Goal: Information Seeking & Learning: Learn about a topic

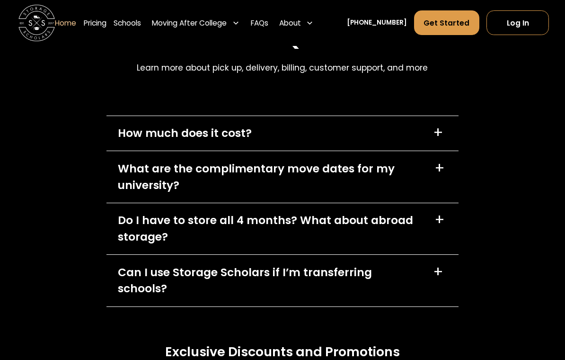
scroll to position [2567, 0]
click at [436, 140] on div "+" at bounding box center [438, 132] width 10 height 15
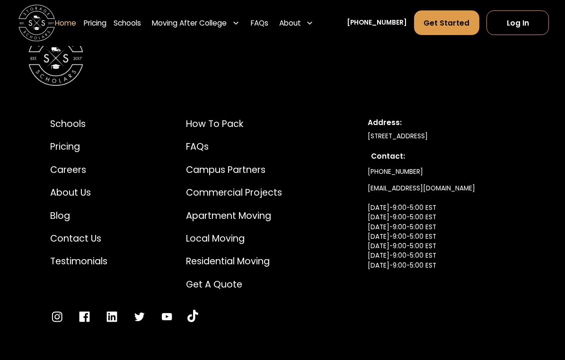
scroll to position [3191, 0]
click at [208, 189] on div "Commercial Projects" at bounding box center [234, 193] width 96 height 14
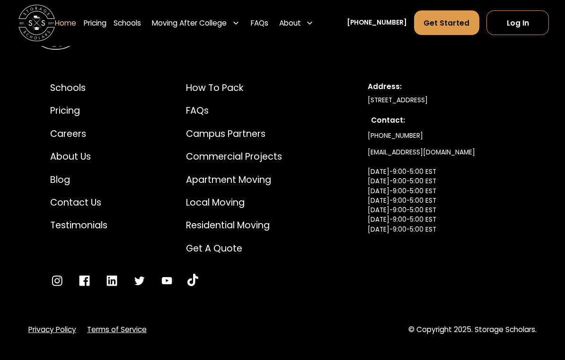
scroll to position [3227, 0]
click at [203, 174] on div "Apartment Moving" at bounding box center [234, 180] width 96 height 14
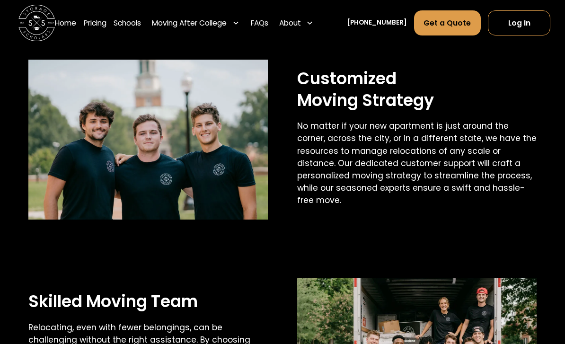
scroll to position [393, 0]
click at [45, 81] on img at bounding box center [147, 140] width 239 height 160
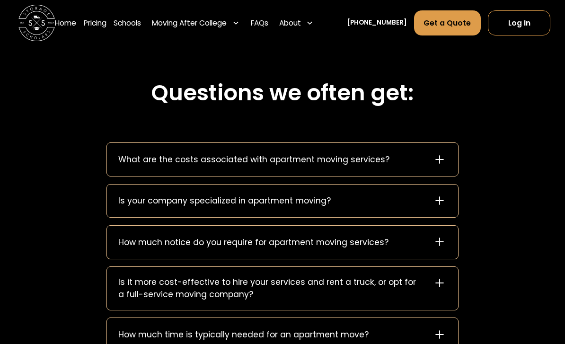
scroll to position [1032, 0]
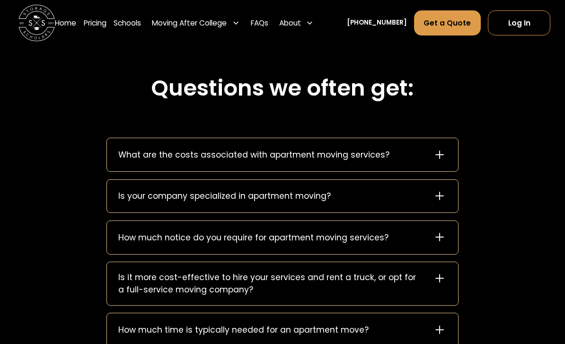
click at [440, 195] on icon at bounding box center [439, 196] width 9 height 9
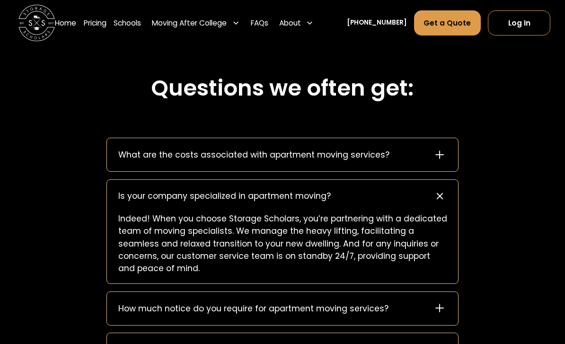
click at [442, 194] on icon at bounding box center [439, 196] width 12 height 12
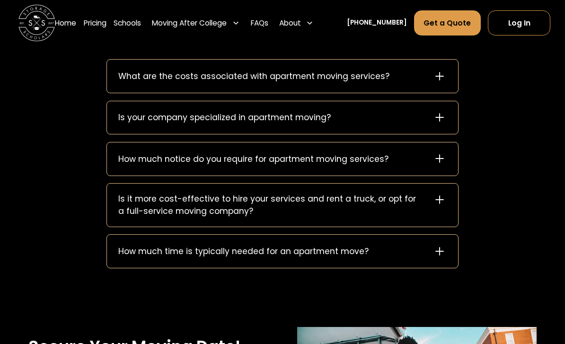
scroll to position [1112, 0]
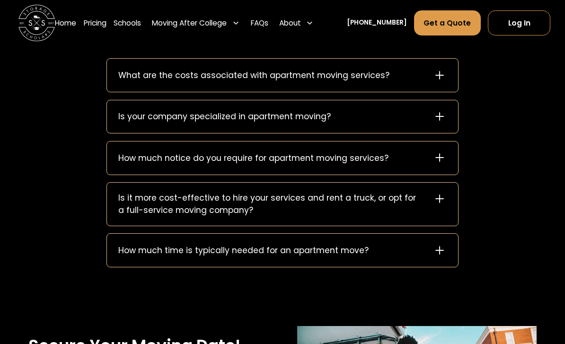
click at [436, 207] on div "Is it more cost-effective to hire your services and rent a truck, or opt for a …" at bounding box center [282, 204] width 351 height 43
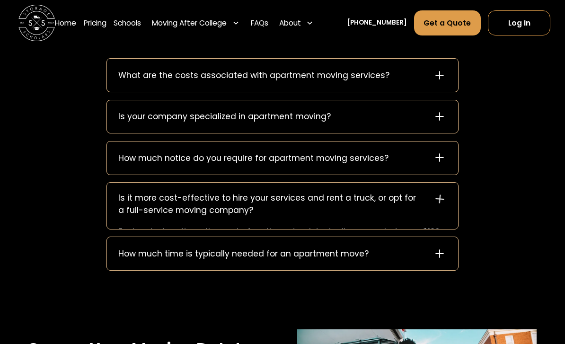
scroll to position [1112, 0]
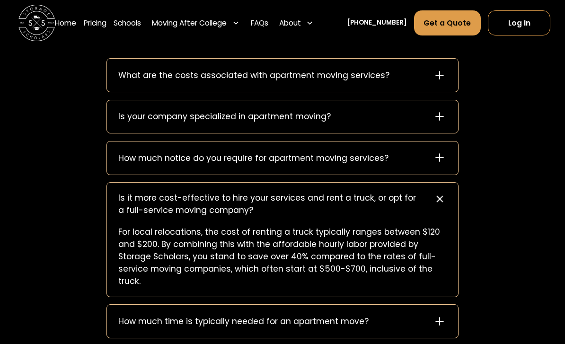
click at [441, 202] on icon at bounding box center [439, 199] width 21 height 21
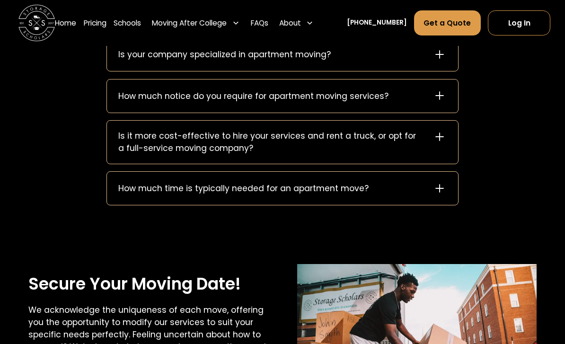
scroll to position [1187, 0]
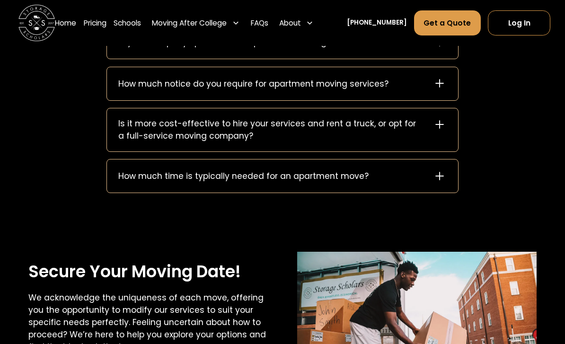
click at [449, 182] on div "How much time is typically needed for an apartment move?" at bounding box center [282, 175] width 351 height 33
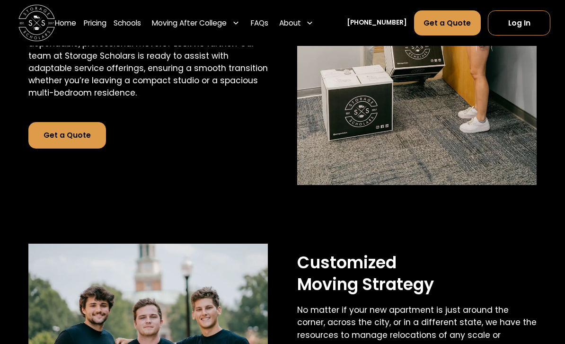
scroll to position [0, 0]
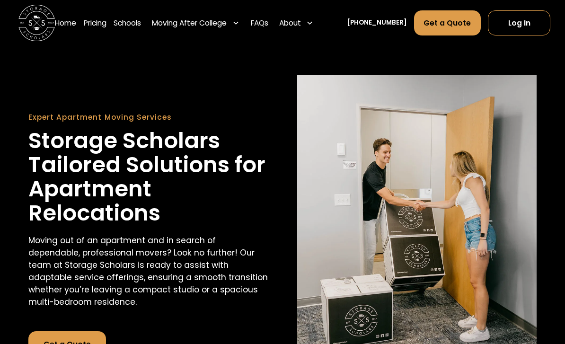
click at [63, 20] on link "Home" at bounding box center [65, 23] width 21 height 26
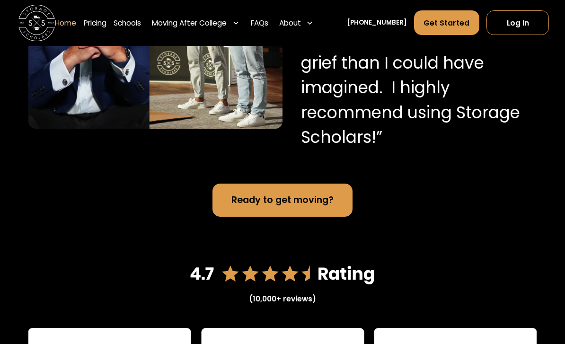
scroll to position [1050, 0]
